Goal: Find specific fact: Find specific fact

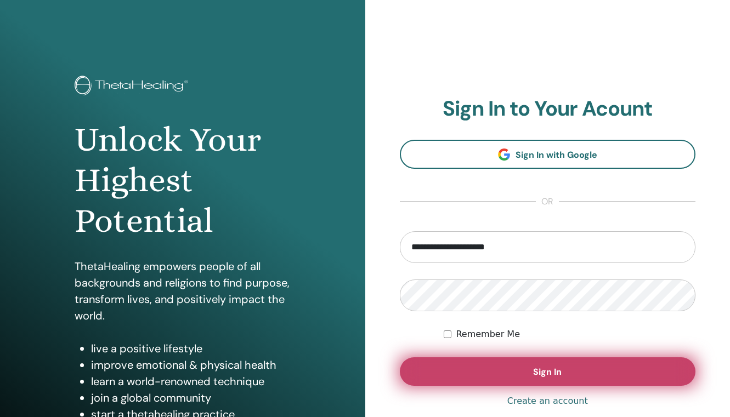
type input "**********"
click at [448, 376] on button "Sign In" at bounding box center [548, 372] width 296 height 29
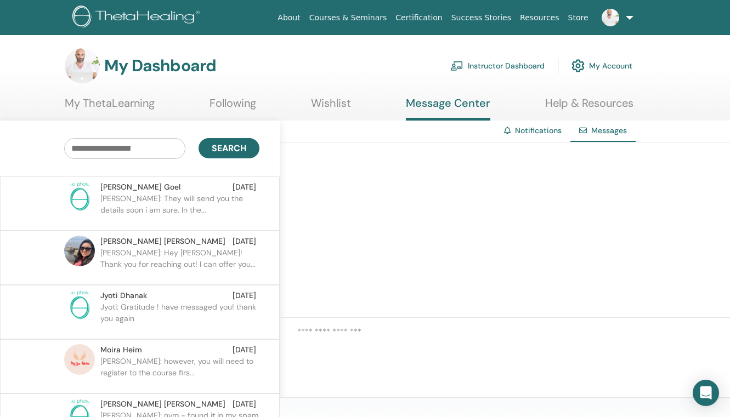
click at [541, 132] on link "Notifications" at bounding box center [538, 131] width 47 height 10
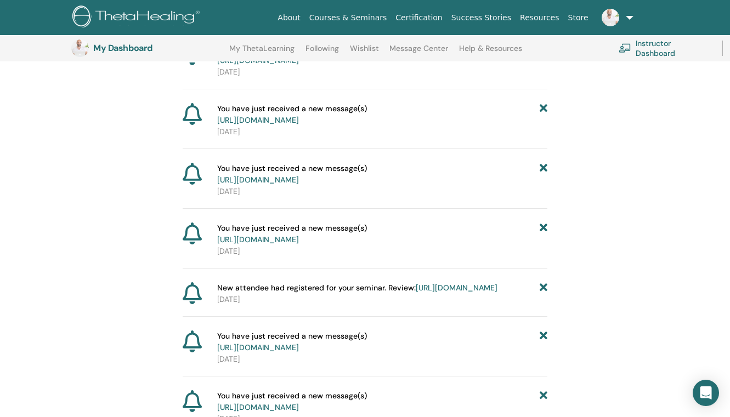
scroll to position [168, 0]
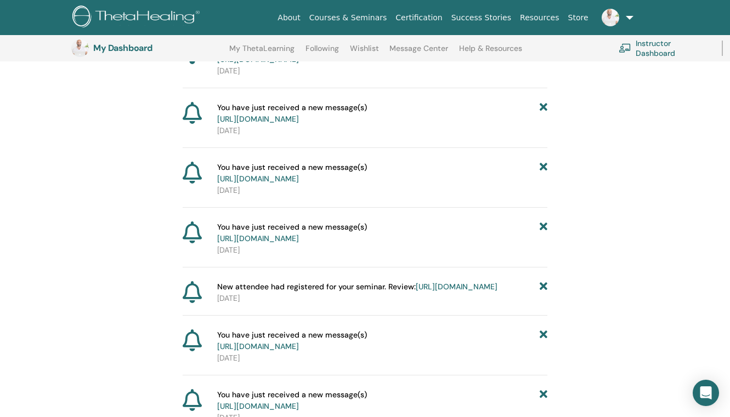
click at [451, 292] on link "[URL][DOMAIN_NAME]" at bounding box center [457, 287] width 82 height 10
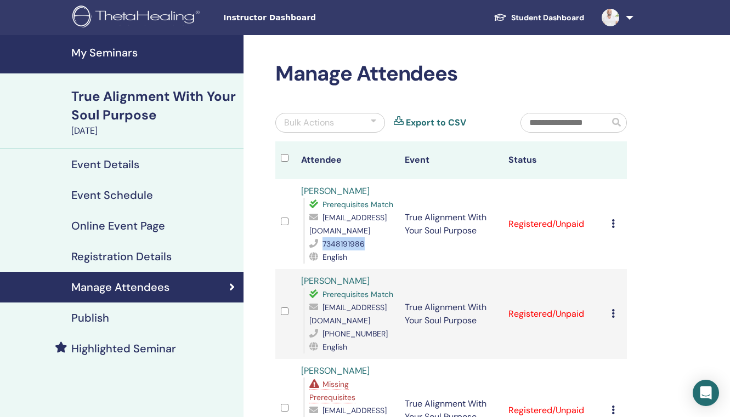
drag, startPoint x: 361, startPoint y: 229, endPoint x: 320, endPoint y: 233, distance: 41.3
click at [320, 238] on div "7348191986" at bounding box center [351, 244] width 84 height 13
copy div "7348191986"
